Goal: Transaction & Acquisition: Purchase product/service

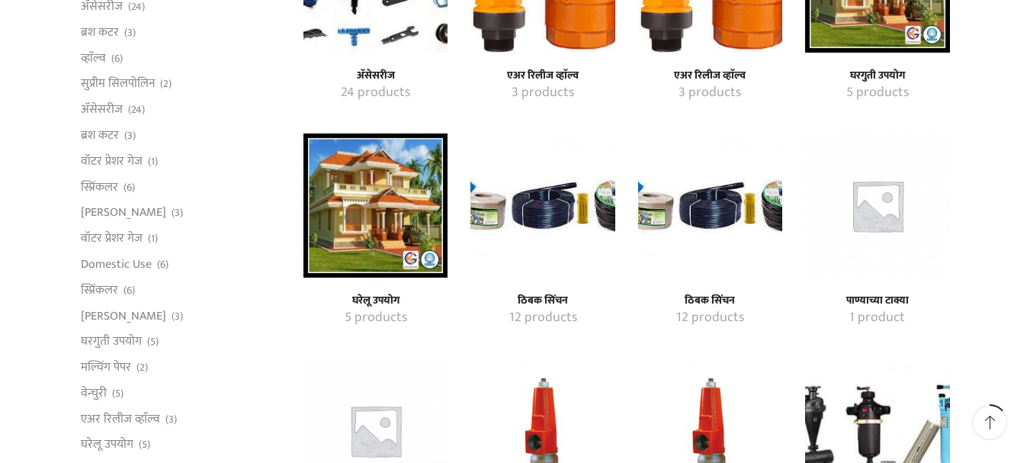
scroll to position [534, 0]
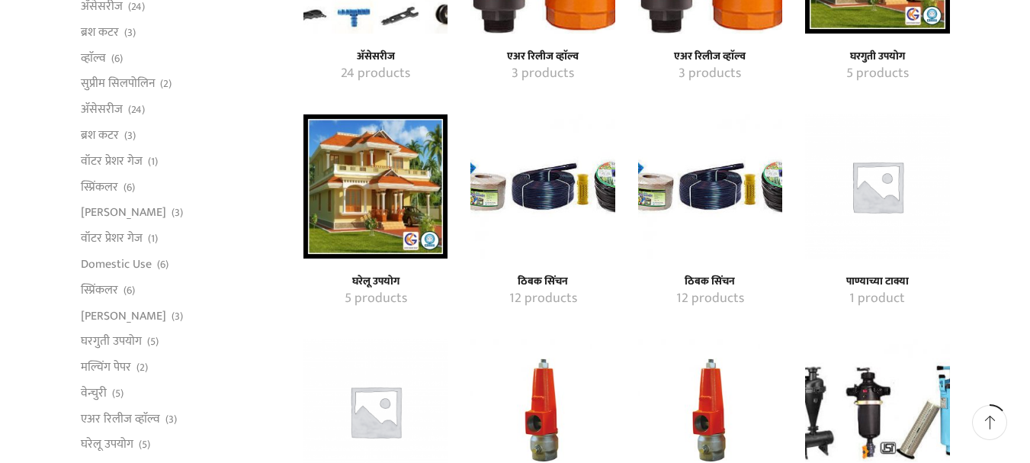
type input "[EMAIL_ADDRESS][DOMAIN_NAME]"
click at [536, 246] on img "Visit product category ठिबक सिंचन" at bounding box center [542, 186] width 144 height 144
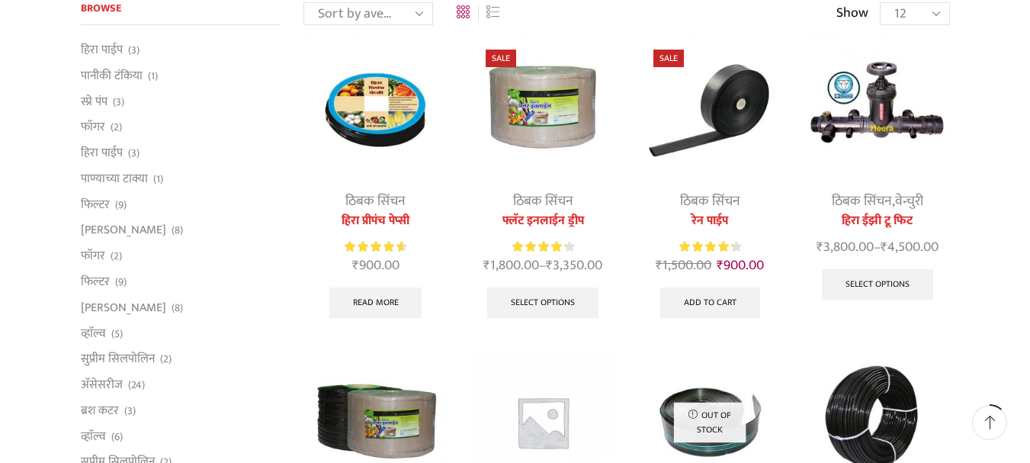
scroll to position [152, 0]
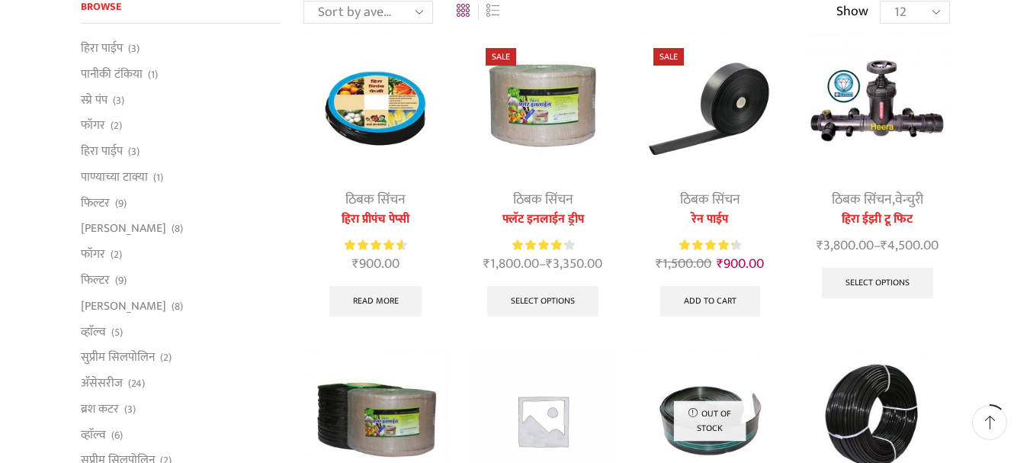
type input "[EMAIL_ADDRESS][DOMAIN_NAME]"
click at [546, 197] on link "ठिबक सिंचन" at bounding box center [543, 199] width 60 height 23
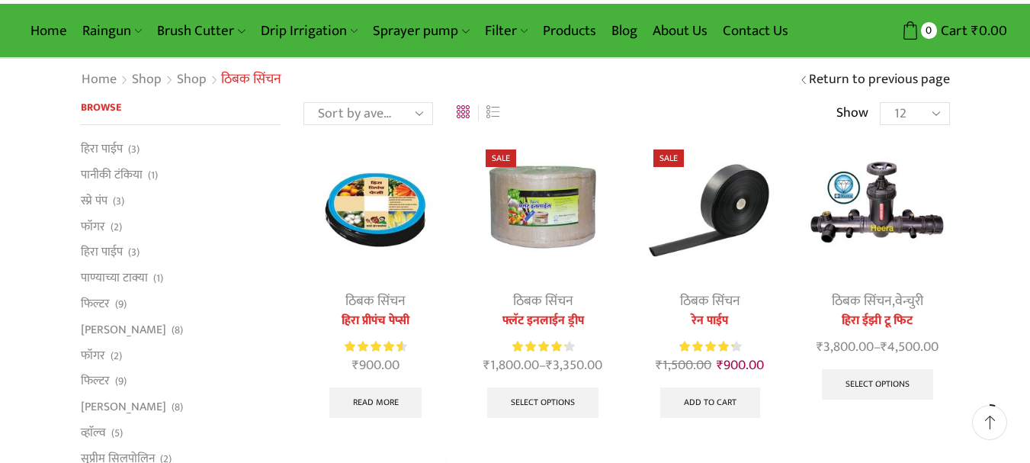
scroll to position [76, 0]
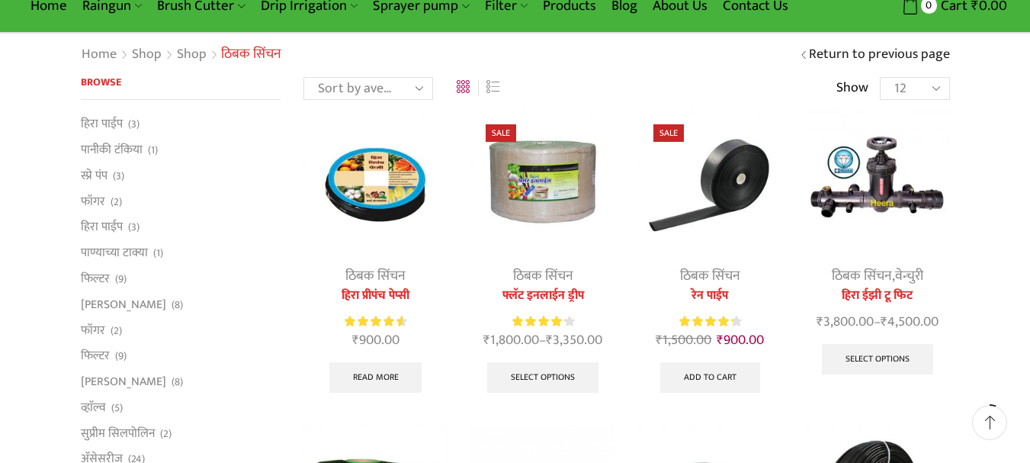
type input "[EMAIL_ADDRESS][DOMAIN_NAME]"
click at [548, 287] on link "फ्लॅट इनलाईन ड्रीप" at bounding box center [542, 296] width 144 height 18
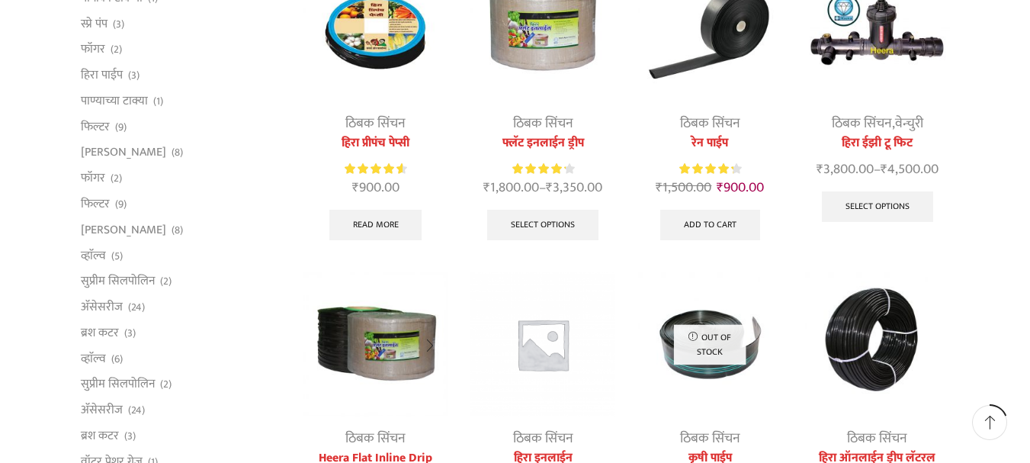
scroll to position [305, 0]
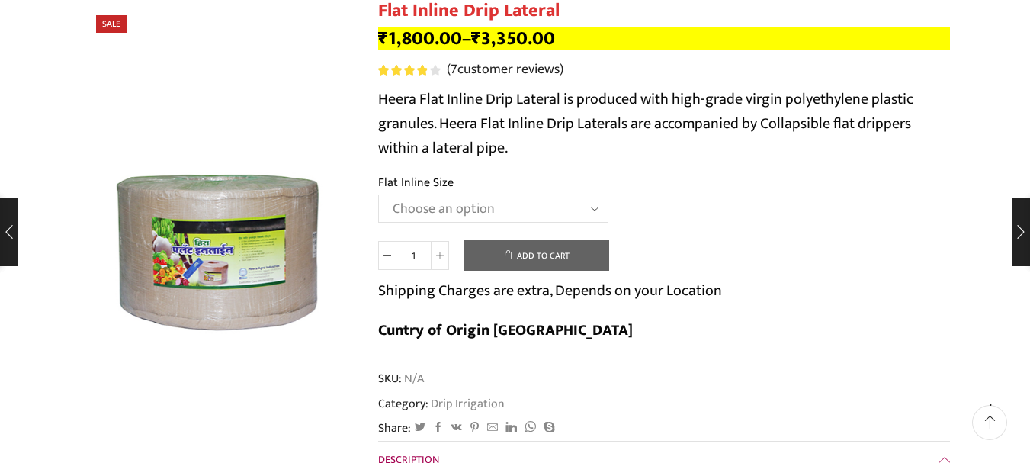
scroll to position [152, 0]
type input "[EMAIL_ADDRESS][DOMAIN_NAME]"
click at [479, 210] on select "Choose an option 12 MM 0.25 Thickness (30 CM) 12 MM 0.25 Thickness (40 CM) 12 M…" at bounding box center [493, 208] width 230 height 28
click at [378, 194] on select "Choose an option 12 MM 0.25 Thickness (30 CM) 12 MM 0.25 Thickness (40 CM) 12 M…" at bounding box center [493, 208] width 230 height 28
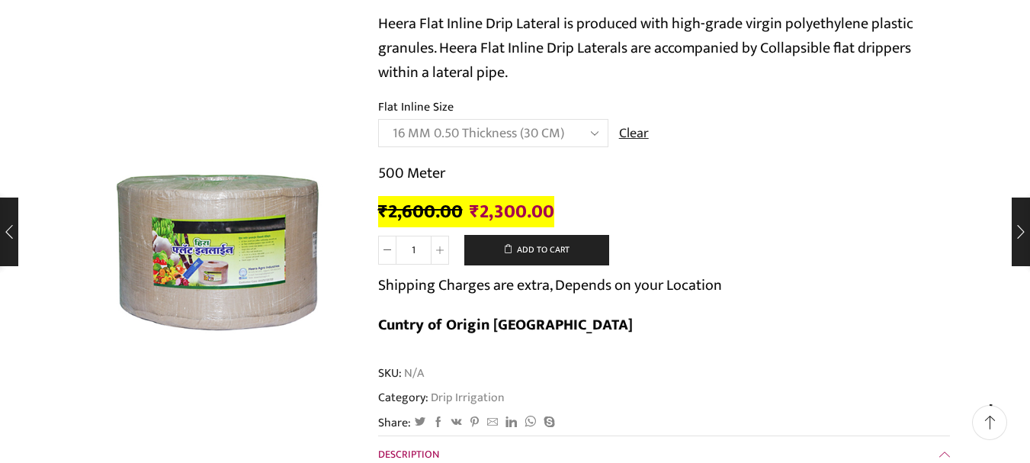
scroll to position [229, 0]
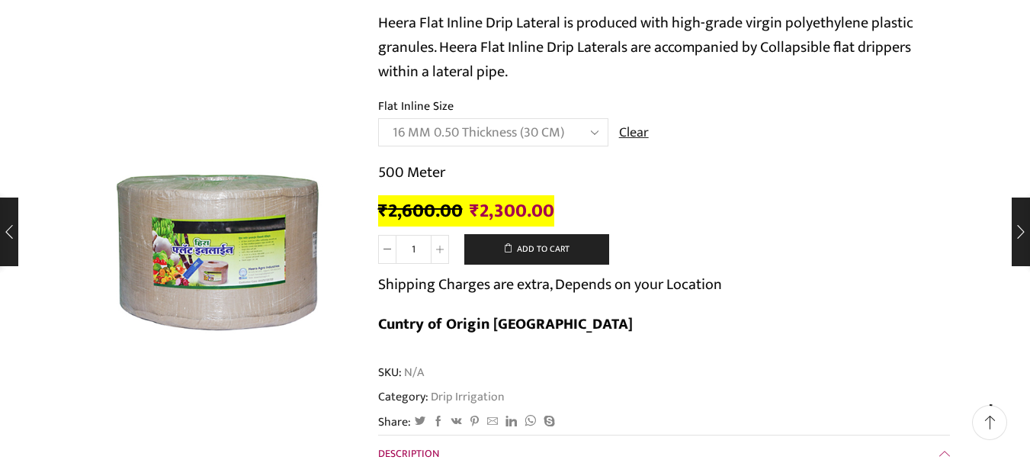
click at [600, 132] on select "Choose an option 12 MM 0.25 Thickness (30 CM) 12 MM 0.25 Thickness (40 CM) 12 M…" at bounding box center [493, 132] width 230 height 28
click at [378, 118] on select "Choose an option 12 MM 0.25 Thickness (30 CM) 12 MM 0.25 Thickness (40 CM) 12 M…" at bounding box center [493, 132] width 230 height 28
drag, startPoint x: 377, startPoint y: 172, endPoint x: 427, endPoint y: 177, distance: 49.8
click at [427, 177] on p "1000 Meter" at bounding box center [664, 172] width 572 height 24
click at [456, 179] on p "1000 Meter" at bounding box center [664, 172] width 572 height 24
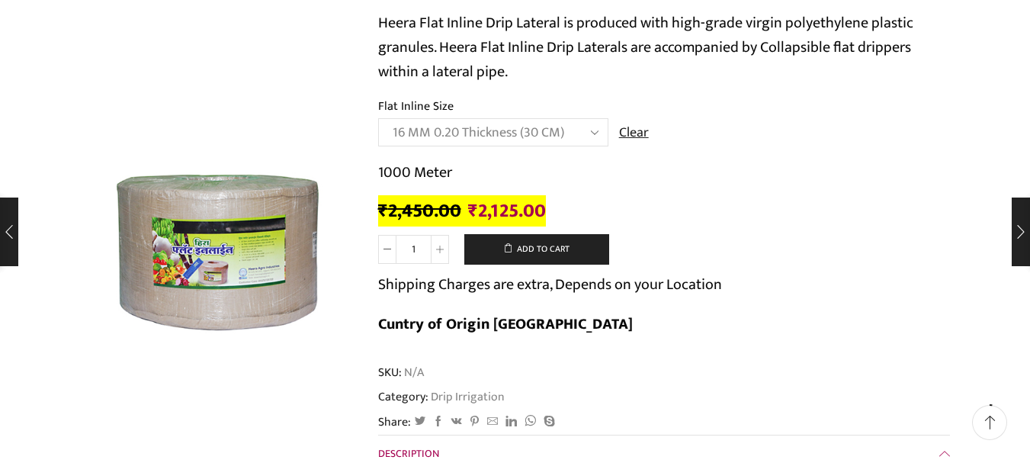
click at [463, 130] on select "Choose an option 12 MM 0.25 Thickness (30 CM) 12 MM 0.25 Thickness (40 CM) 12 M…" at bounding box center [493, 132] width 230 height 28
click at [378, 118] on select "Choose an option 12 MM 0.25 Thickness (30 CM) 12 MM 0.25 Thickness (40 CM) 12 M…" at bounding box center [493, 132] width 230 height 28
click at [544, 131] on select "Choose an option 12 MM 0.25 Thickness (30 CM) 12 MM 0.25 Thickness (40 CM) 12 M…" at bounding box center [493, 132] width 230 height 28
click at [378, 118] on select "Choose an option 12 MM 0.25 Thickness (30 CM) 12 MM 0.25 Thickness (40 CM) 12 M…" at bounding box center [493, 132] width 230 height 28
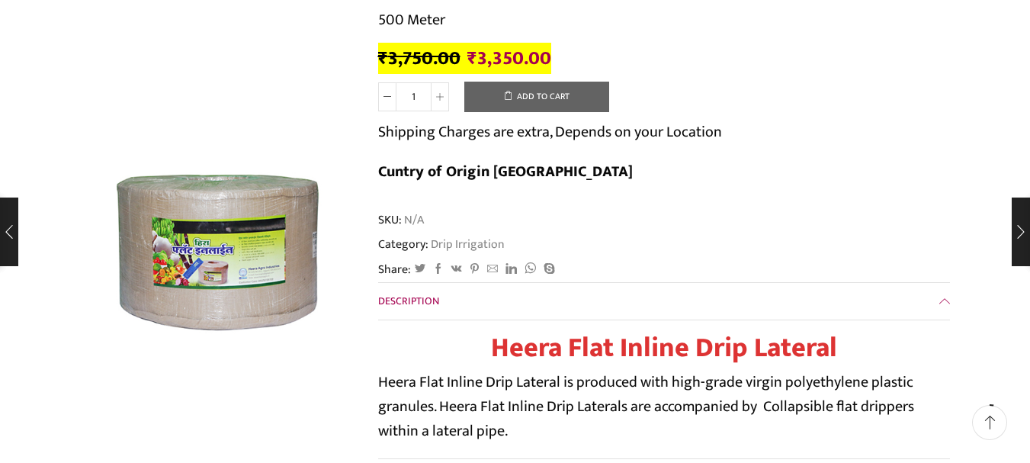
scroll to position [76, 0]
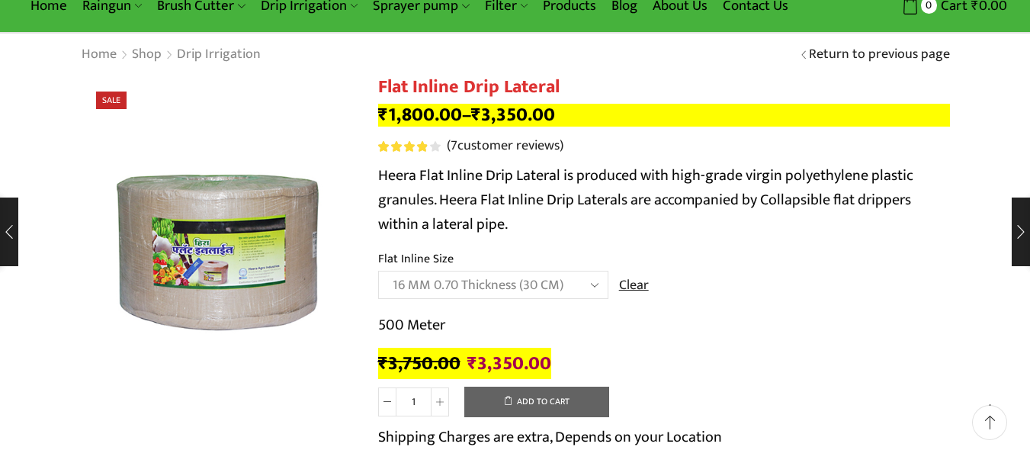
click at [546, 281] on select "Choose an option 12 MM 0.25 Thickness (30 CM) 12 MM 0.25 Thickness (40 CM) 12 M…" at bounding box center [493, 285] width 230 height 28
click at [378, 271] on select "Choose an option 12 MM 0.25 Thickness (30 CM) 12 MM 0.25 Thickness (40 CM) 12 M…" at bounding box center [493, 285] width 230 height 28
click at [498, 287] on select "Choose an option 12 MM 0.25 Thickness (30 CM) 12 MM 0.25 Thickness (40 CM) 12 M…" at bounding box center [493, 285] width 230 height 28
select select "16 MM 0.50 Thickness (30 CM)"
click at [378, 271] on select "Choose an option 12 MM 0.25 Thickness (30 CM) 12 MM 0.25 Thickness (40 CM) 12 M…" at bounding box center [493, 285] width 230 height 28
